Goal: Task Accomplishment & Management: Complete application form

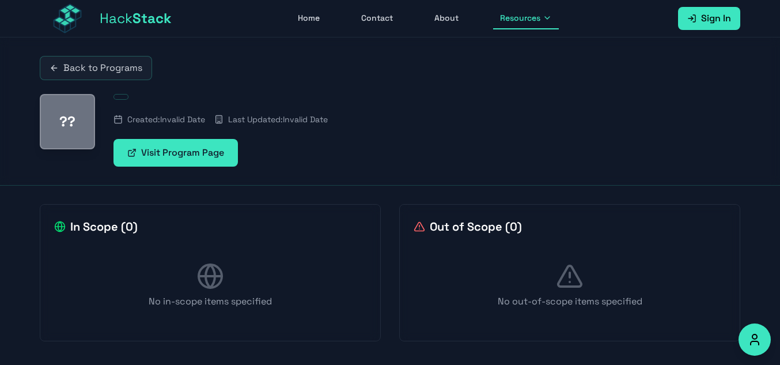
click at [312, 19] on link "Home" at bounding box center [309, 18] width 36 height 22
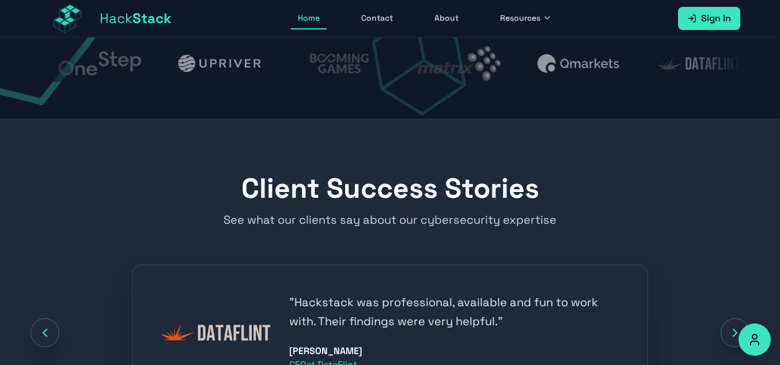
scroll to position [1136, 0]
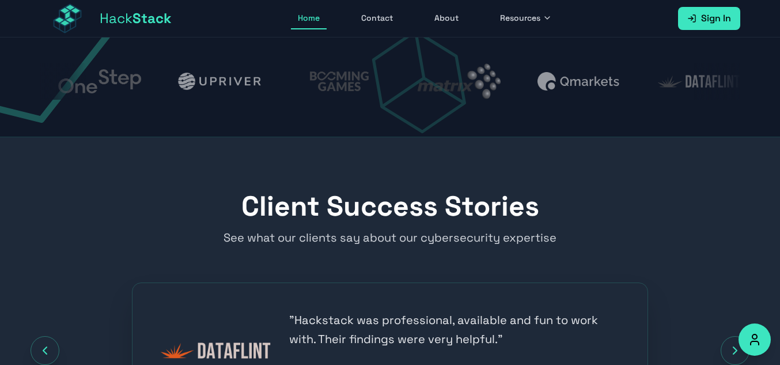
click at [704, 16] on span "Sign In" at bounding box center [716, 19] width 30 height 14
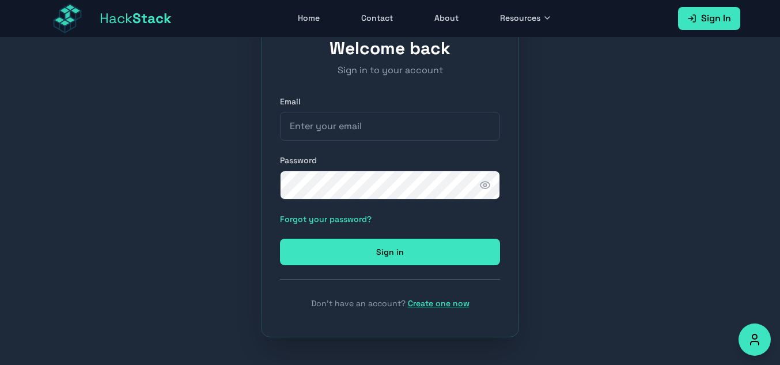
click at [453, 306] on link "Create one now" at bounding box center [439, 303] width 62 height 10
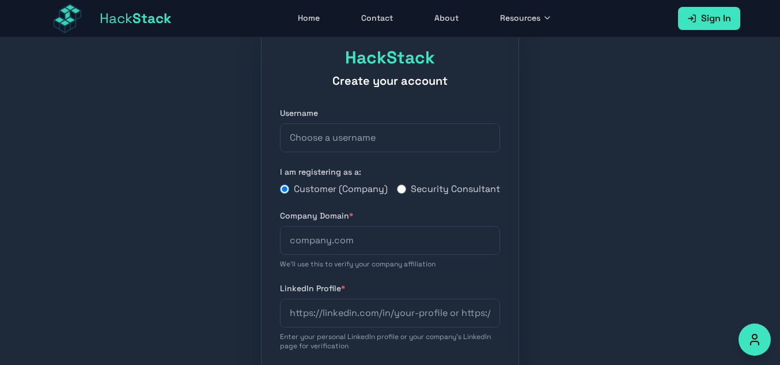
scroll to position [44, 0]
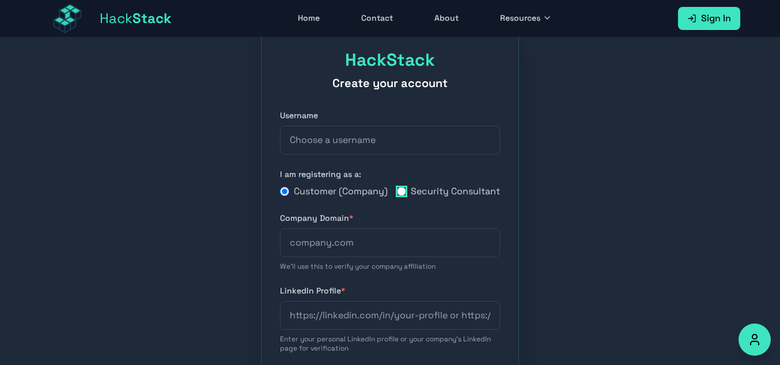
click at [401, 196] on input "Security Consultant" at bounding box center [401, 191] width 9 height 9
radio input "true"
radio input "false"
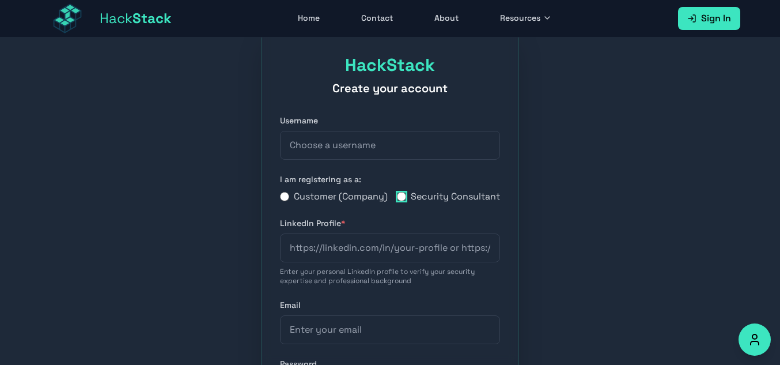
scroll to position [0, 0]
